Goal: Share content

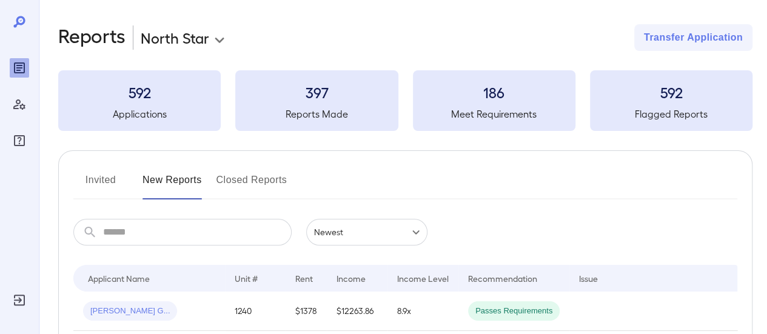
click at [112, 181] on button "Invited" at bounding box center [100, 184] width 55 height 29
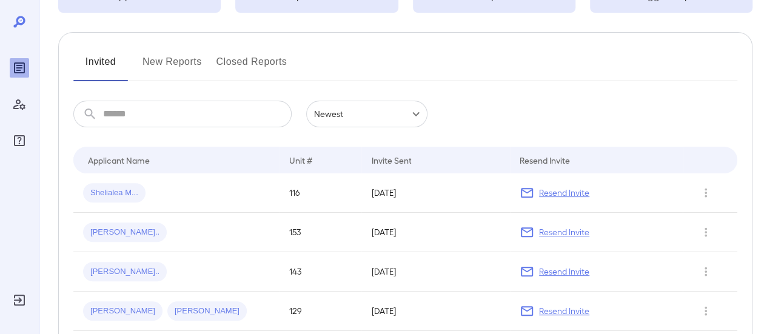
scroll to position [121, 0]
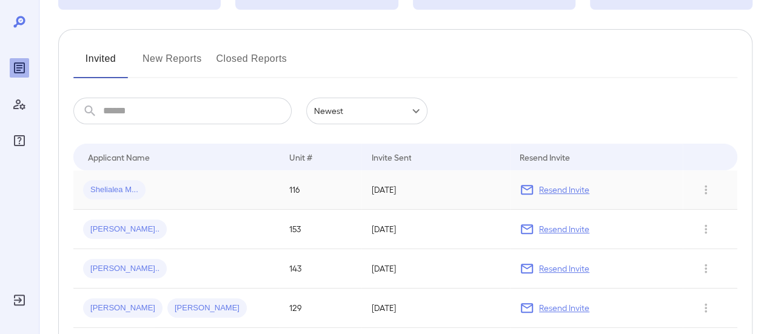
click at [159, 190] on div "Shelialea M..." at bounding box center [176, 189] width 187 height 19
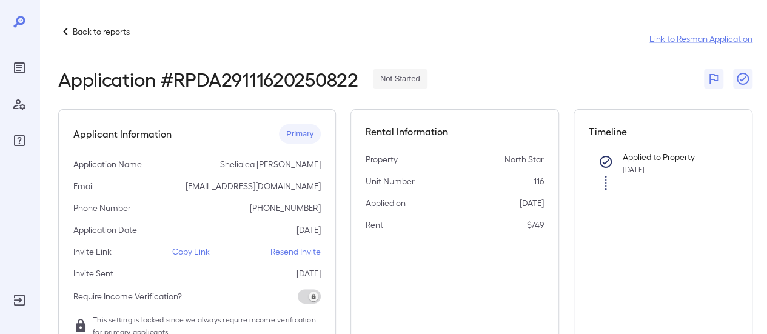
click at [194, 246] on p "Copy Link" at bounding box center [191, 252] width 38 height 12
click at [119, 29] on p "Back to reports" at bounding box center [101, 31] width 57 height 12
